Goal: Find specific page/section: Find specific page/section

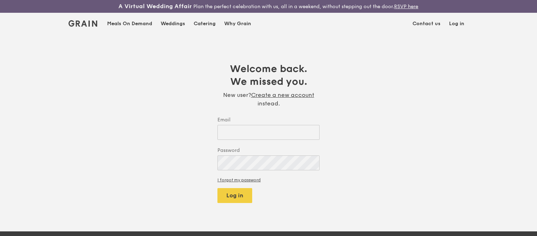
type input "[EMAIL_ADDRESS][DOMAIN_NAME]"
click at [235, 199] on div "Weddings by [PERSON_NAME] presents Plan the perfect celebration with us, all in…" at bounding box center [268, 118] width 537 height 236
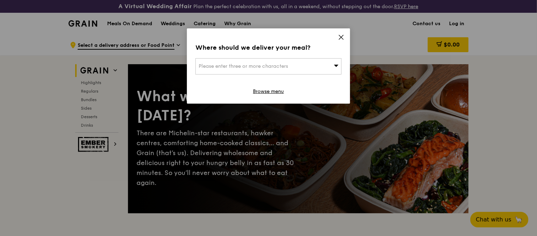
click at [338, 34] on icon at bounding box center [341, 37] width 6 height 6
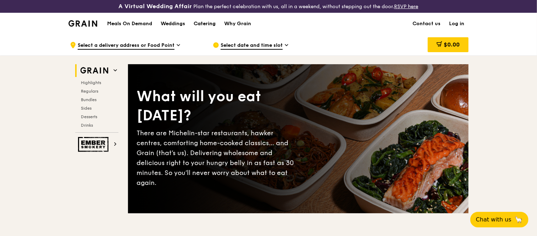
click at [204, 22] on div "Catering" at bounding box center [205, 23] width 22 height 21
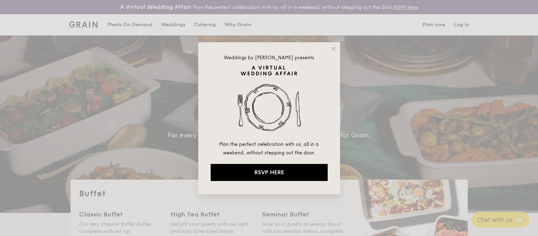
select select
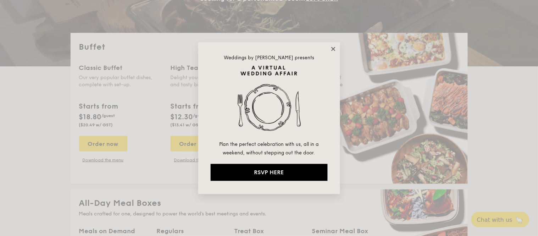
click at [334, 49] on icon at bounding box center [333, 49] width 6 height 6
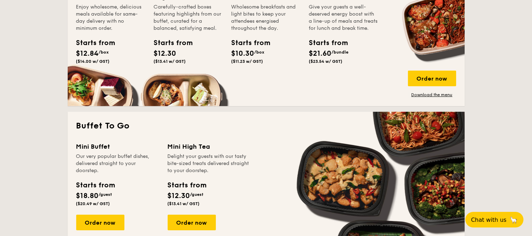
scroll to position [380, 0]
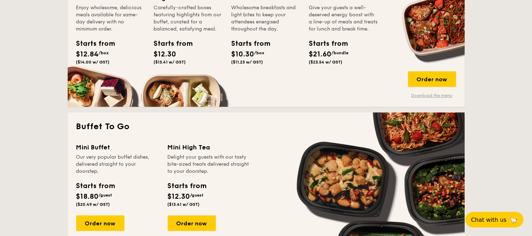
click at [441, 94] on link "Download the menu" at bounding box center [432, 96] width 48 height 6
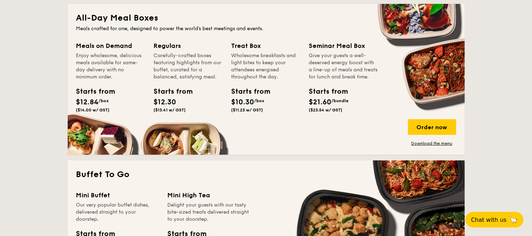
scroll to position [331, 0]
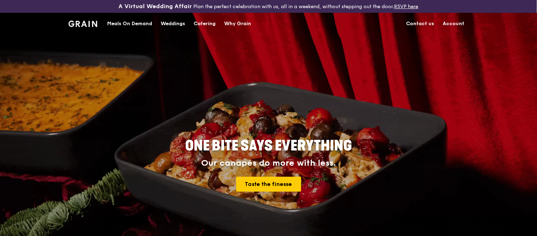
click at [455, 22] on link "Account" at bounding box center [453, 23] width 30 height 21
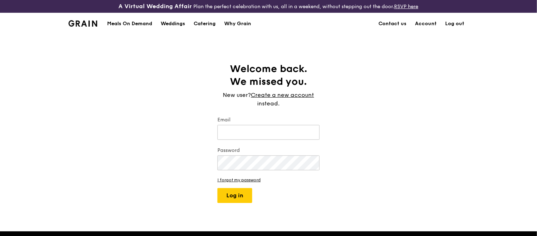
type input "[EMAIL_ADDRESS][DOMAIN_NAME]"
click at [235, 198] on button "Log in" at bounding box center [234, 195] width 35 height 15
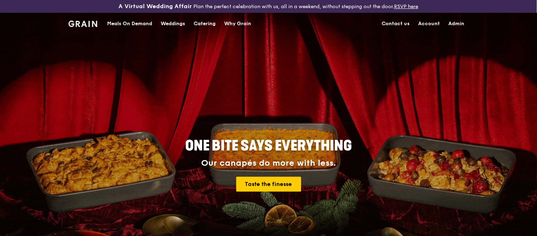
click at [458, 22] on link "Admin" at bounding box center [456, 23] width 24 height 21
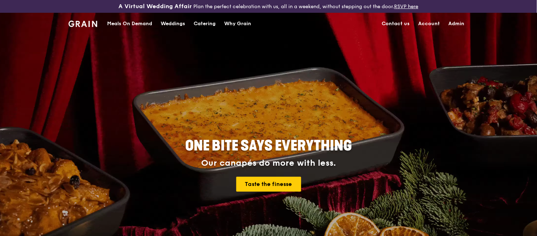
select select "100"
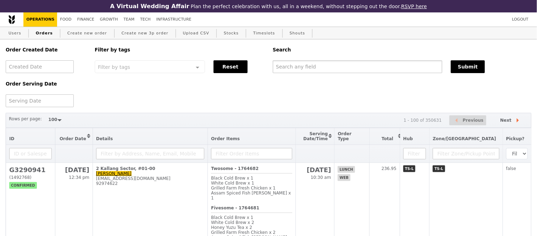
click at [407, 68] on input "text" at bounding box center [357, 66] width 169 height 13
paste input "angielai@trustedservices.com.sg"
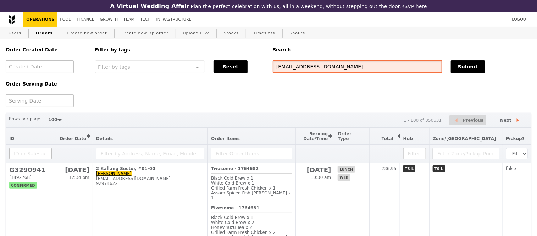
type input "angielai@trustedservices.com.sg"
